Goal: Task Accomplishment & Management: Complete application form

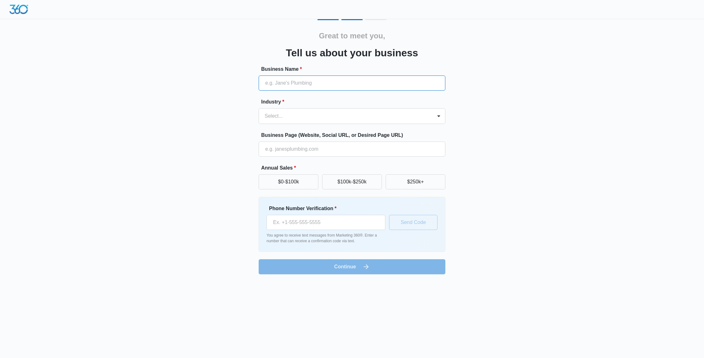
click at [320, 83] on input "Business Name *" at bounding box center [352, 82] width 187 height 15
type input "Best [US_STATE] Movers"
type input "[PHONE_NUMBER]"
click at [297, 114] on div at bounding box center [345, 116] width 160 height 9
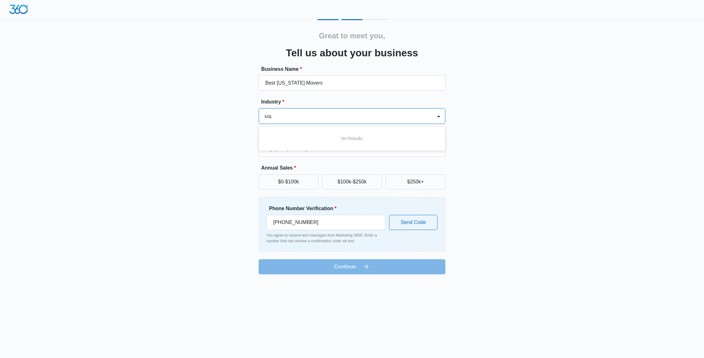
type input "ь"
type input "mov"
click at [309, 136] on div "Moving Company" at bounding box center [351, 138] width 170 height 7
click at [296, 147] on input "Business Page (Website, Social URL, or Desired Page URL)" at bounding box center [352, 149] width 187 height 15
type input "[URL][DOMAIN_NAME]"
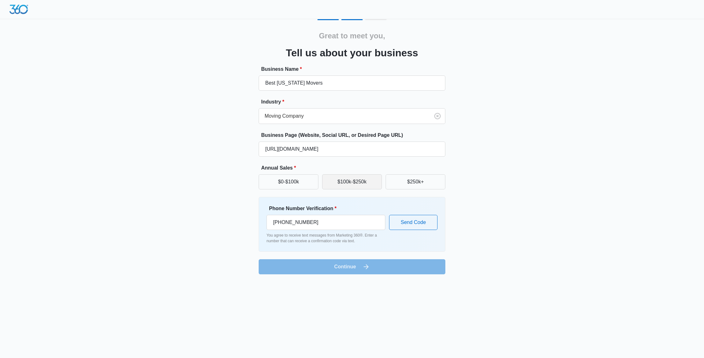
click at [343, 184] on button "$100k-$250k" at bounding box center [352, 181] width 60 height 15
drag, startPoint x: 325, startPoint y: 224, endPoint x: 253, endPoint y: 217, distance: 72.4
click at [253, 217] on div "Great to meet you, Tell us about your business Business Name * Best [US_STATE] …" at bounding box center [352, 146] width 377 height 255
click at [237, 237] on div "Great to meet you, Tell us about your business Business Name * Best [US_STATE] …" at bounding box center [352, 146] width 377 height 255
drag, startPoint x: 326, startPoint y: 222, endPoint x: 248, endPoint y: 215, distance: 78.6
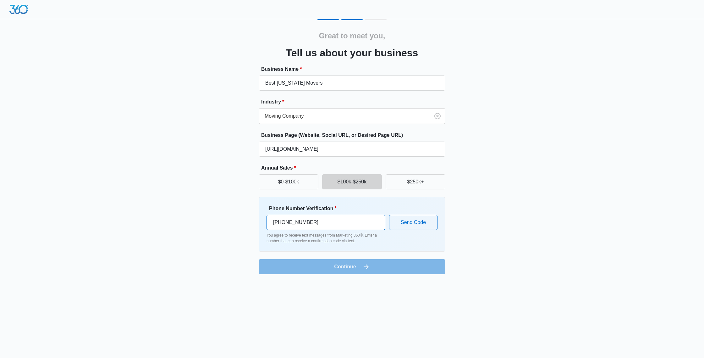
click at [247, 215] on div "Great to meet you, Tell us about your business Business Name * Best [US_STATE] …" at bounding box center [352, 146] width 377 height 255
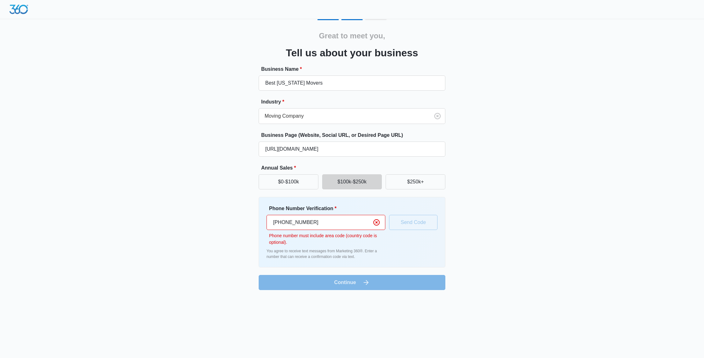
type input "[PHONE_NUMBER]"
drag, startPoint x: 324, startPoint y: 222, endPoint x: 268, endPoint y: 220, distance: 55.4
click at [268, 220] on input "[PHONE_NUMBER]" at bounding box center [326, 222] width 119 height 15
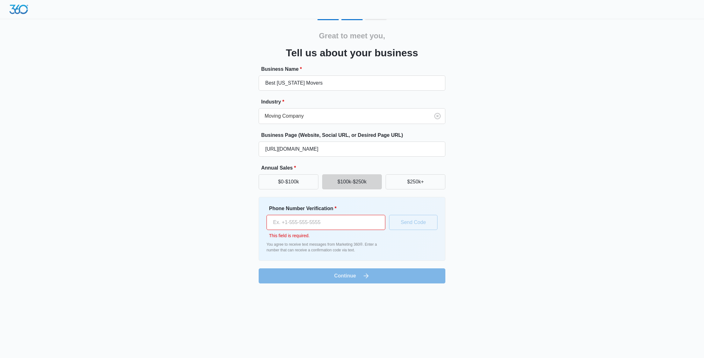
paste input "[PHONE_NUMBER]"
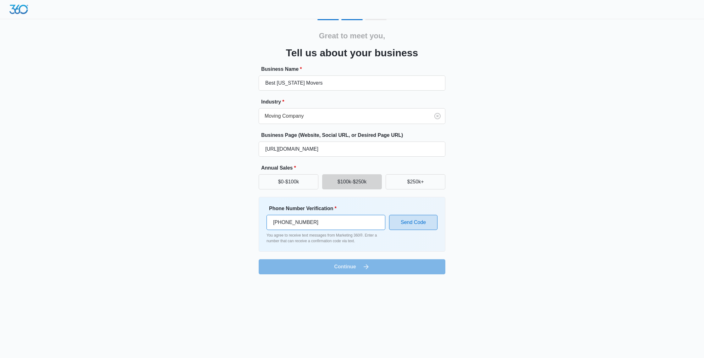
type input "[PHONE_NUMBER]"
click at [421, 224] on button "Send Code" at bounding box center [413, 222] width 48 height 15
